Goal: Task Accomplishment & Management: Use online tool/utility

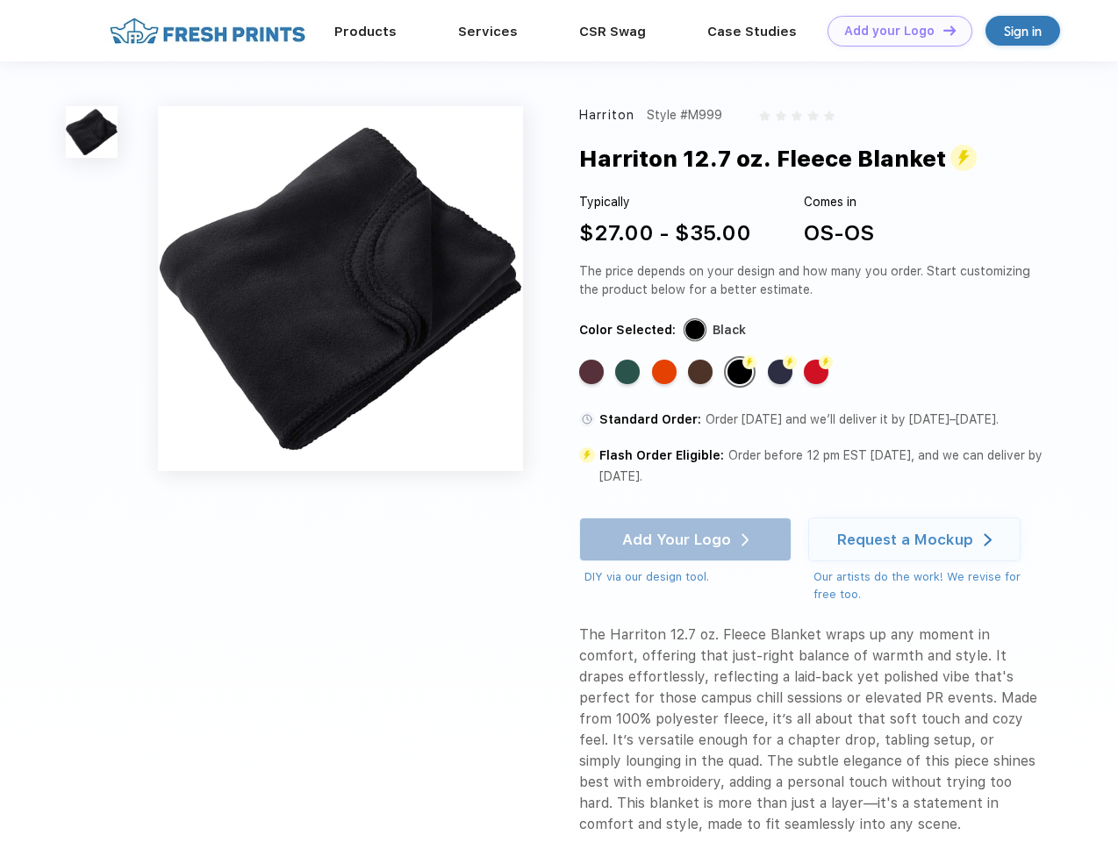
click at [893, 31] on link "Add your Logo Design Tool" at bounding box center [899, 31] width 145 height 31
click at [0, 0] on div "Design Tool" at bounding box center [0, 0] width 0 height 0
click at [941, 30] on link "Add your Logo Design Tool" at bounding box center [899, 31] width 145 height 31
click at [92, 132] on img at bounding box center [92, 132] width 52 height 52
click at [593, 372] on div "Standard Color" at bounding box center [591, 372] width 25 height 25
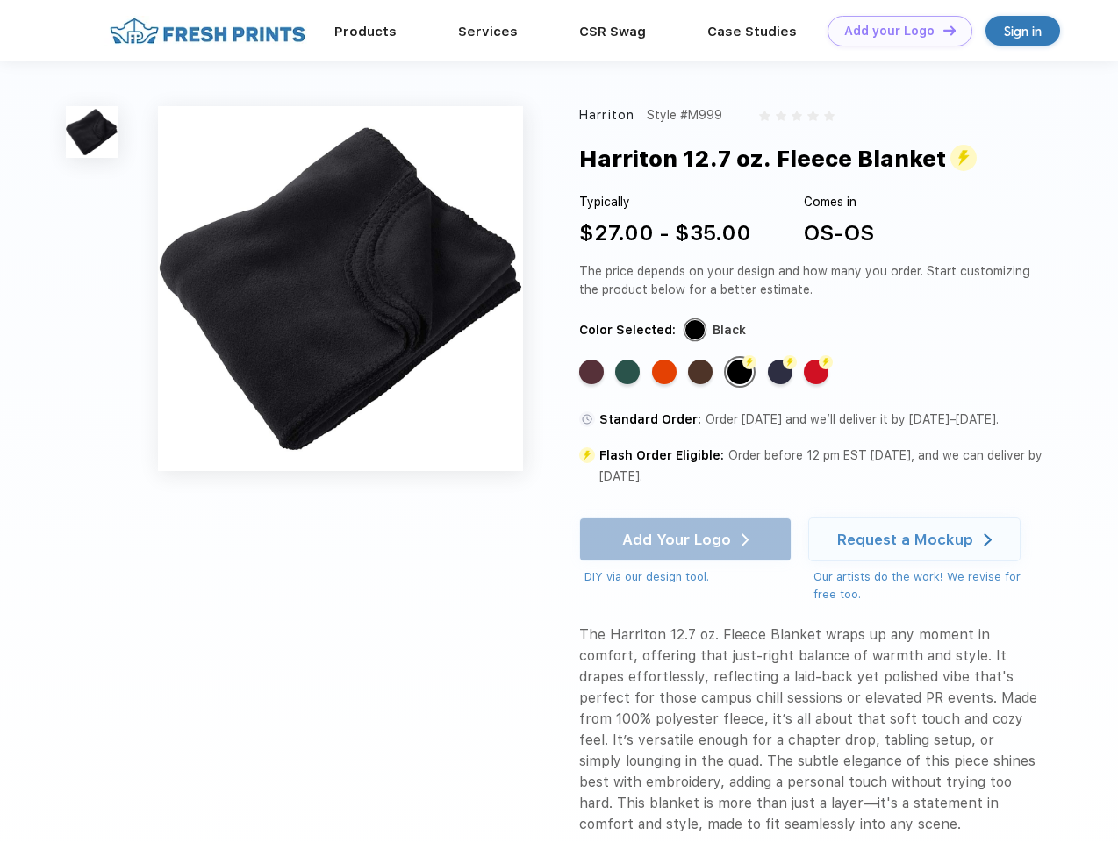
click at [629, 372] on div "Standard Color" at bounding box center [627, 372] width 25 height 25
click at [666, 372] on div "Standard Color" at bounding box center [664, 372] width 25 height 25
click at [702, 372] on div "Standard Color" at bounding box center [700, 372] width 25 height 25
click at [741, 372] on div "Flash Color" at bounding box center [739, 372] width 25 height 25
click at [782, 372] on div "Flash Color" at bounding box center [780, 372] width 25 height 25
